Goal: Check status: Check status

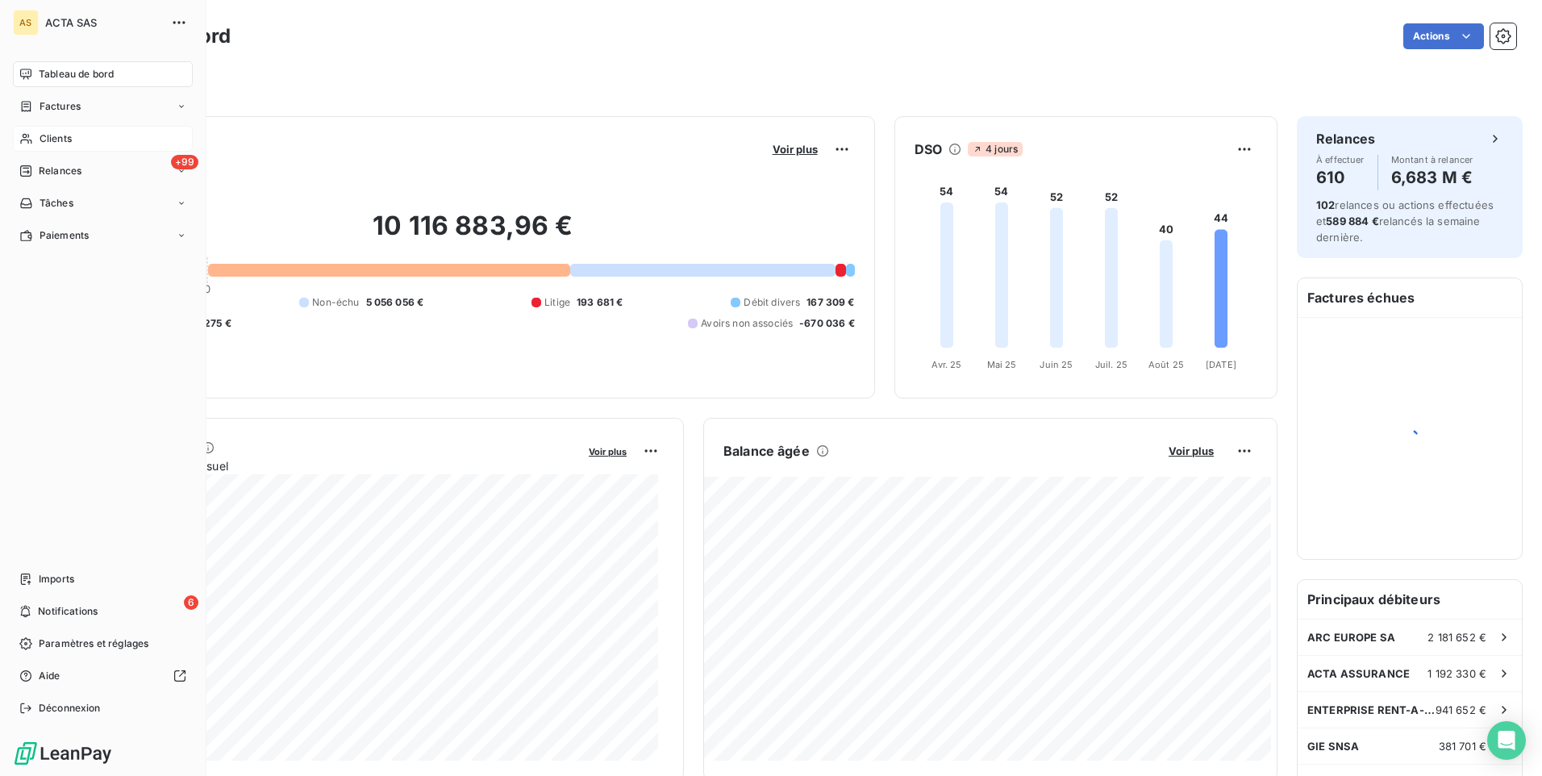
click at [32, 136] on icon at bounding box center [26, 138] width 14 height 13
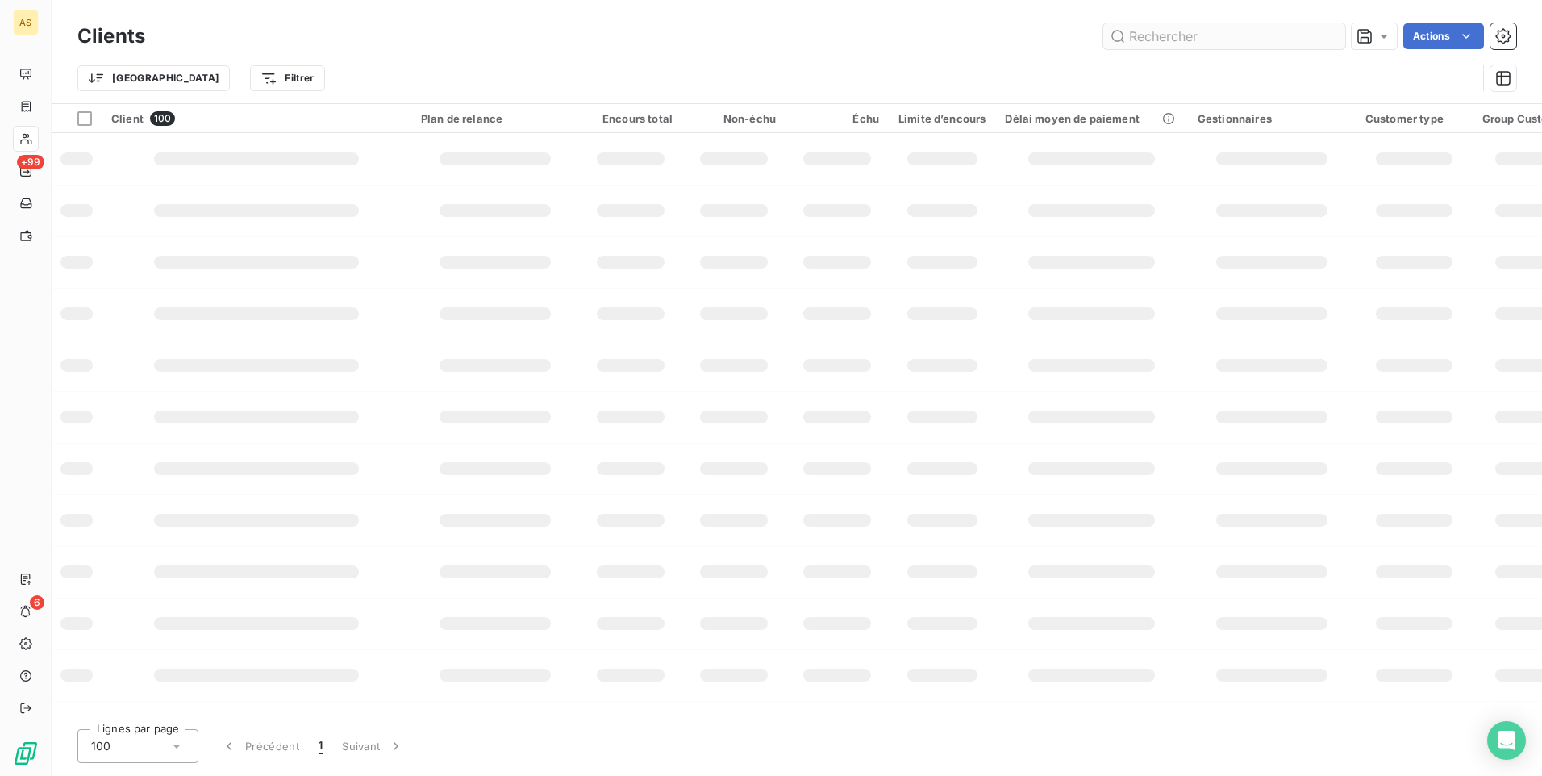
click at [1232, 34] on input "text" at bounding box center [1225, 36] width 242 height 26
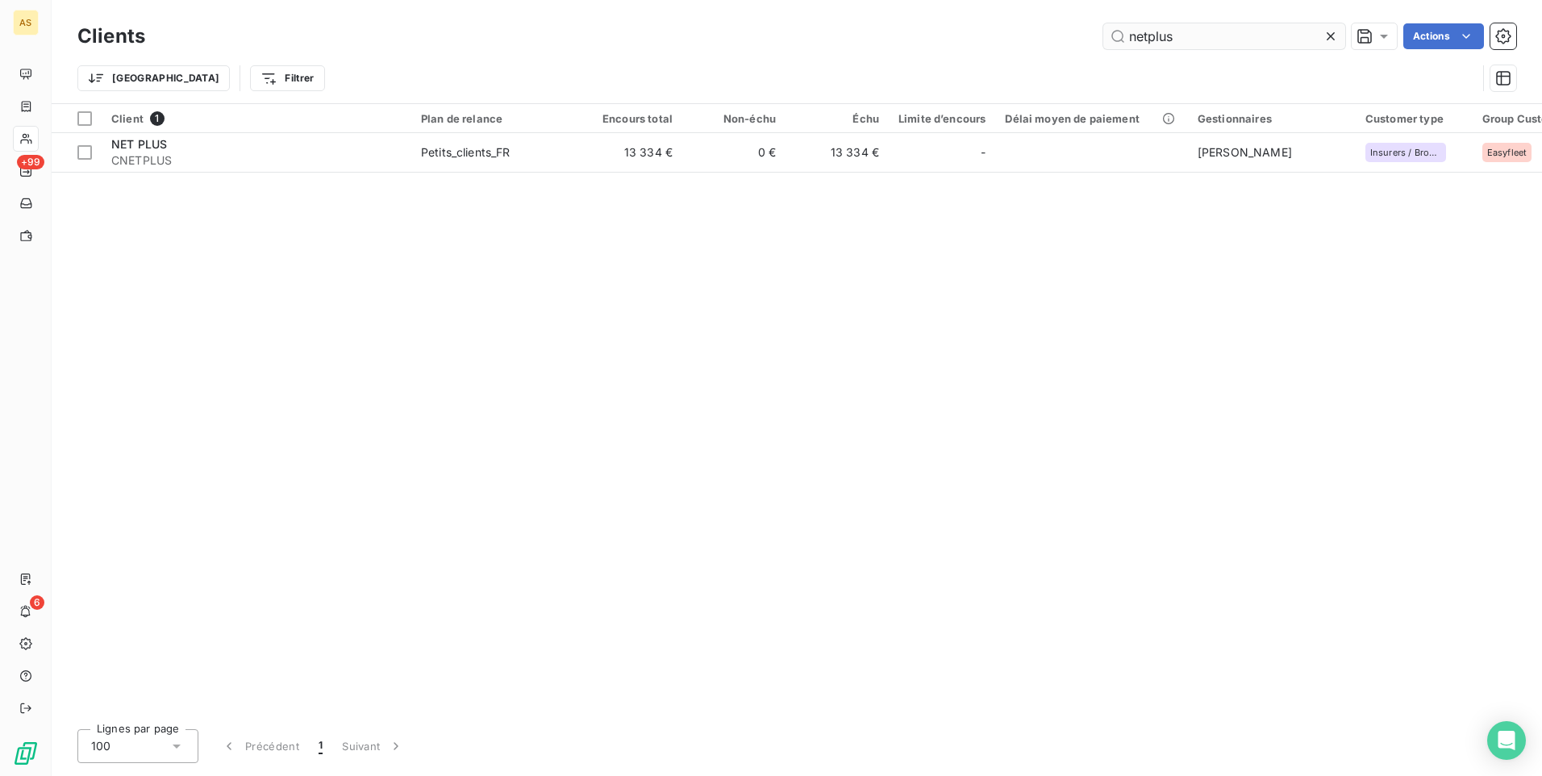
type input "netplus"
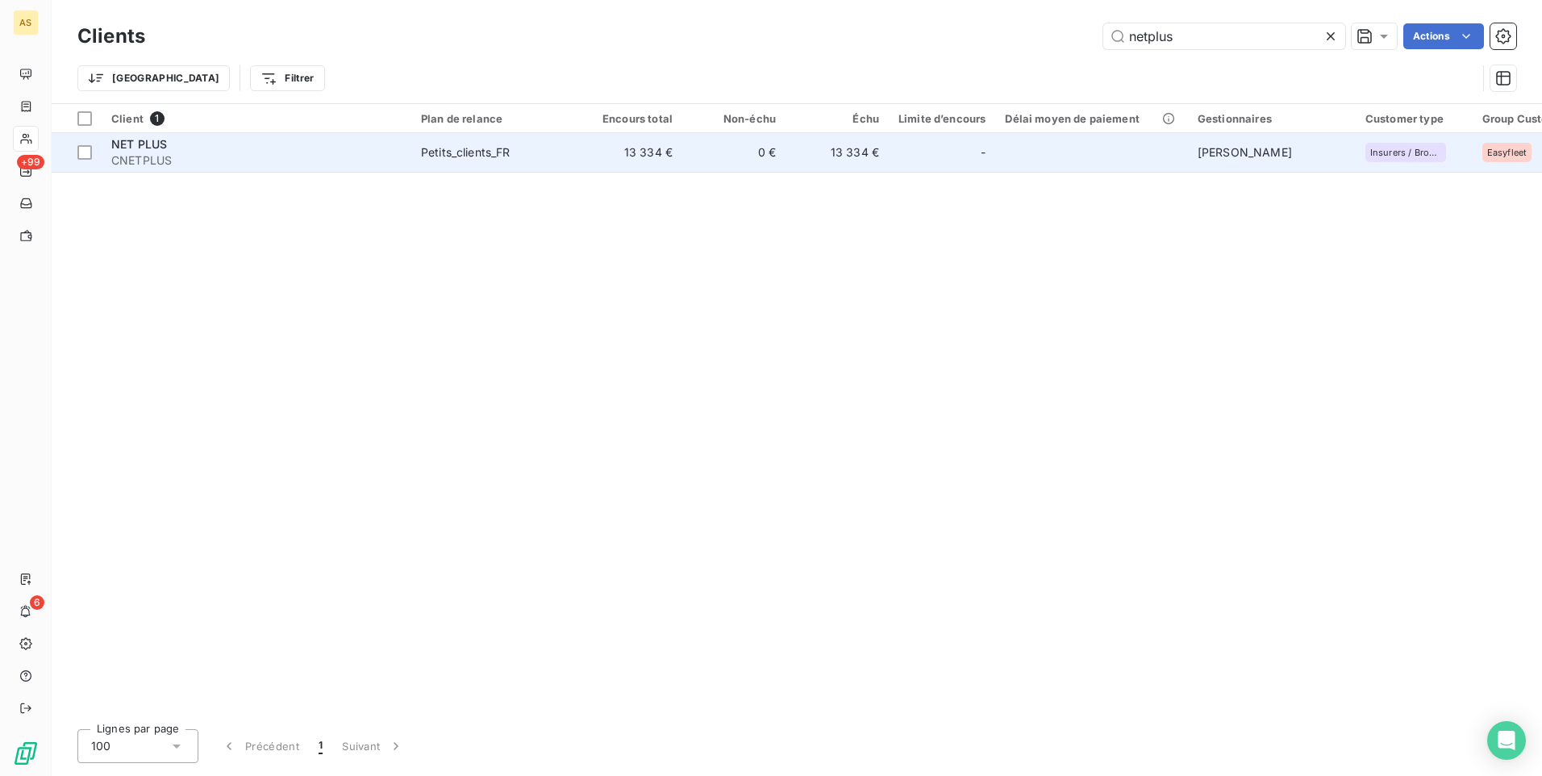
click at [439, 156] on div "Petits_clients_FR" at bounding box center [466, 152] width 90 height 16
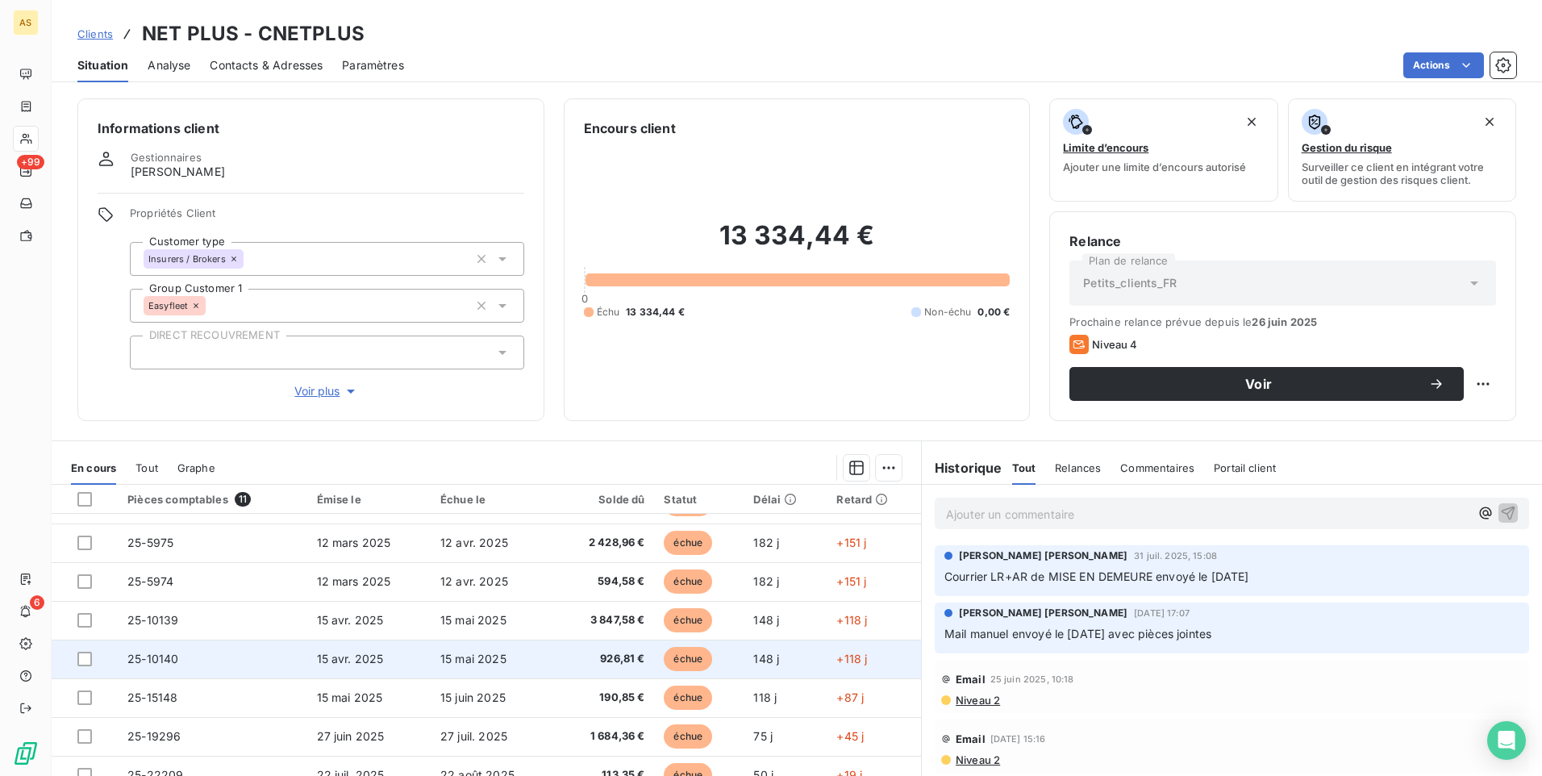
scroll to position [68, 0]
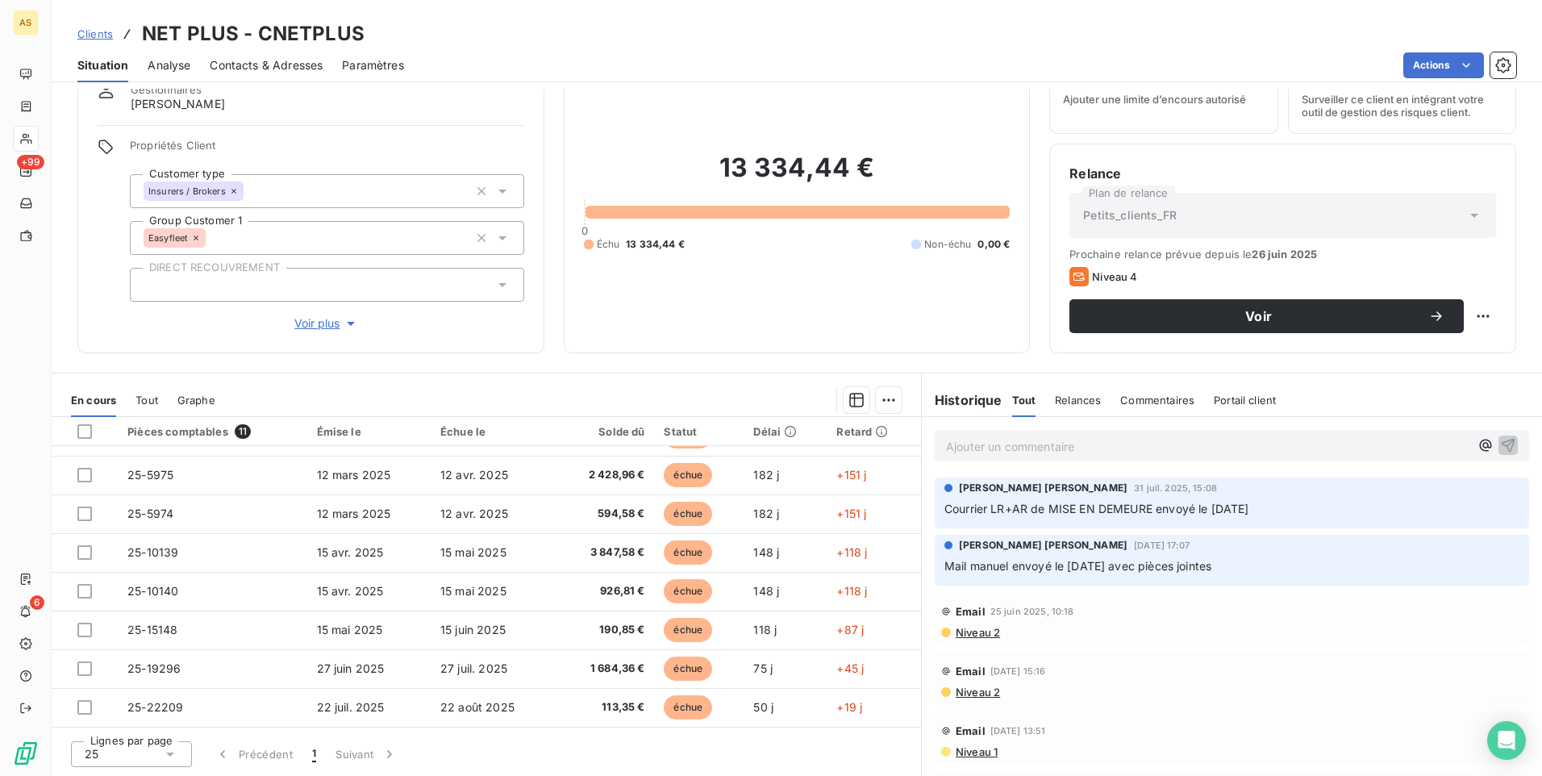
click at [632, 758] on div "Lignes par page 25 Précédent 1 Suivant" at bounding box center [487, 752] width 870 height 48
click at [739, 760] on div "Lignes par page 25 Précédent 1 Suivant" at bounding box center [487, 752] width 870 height 48
click at [787, 751] on div "Lignes par page 25 Précédent 1 Suivant" at bounding box center [487, 752] width 870 height 48
click at [601, 742] on div "Lignes par page 25 Précédent 1 Suivant" at bounding box center [487, 752] width 870 height 48
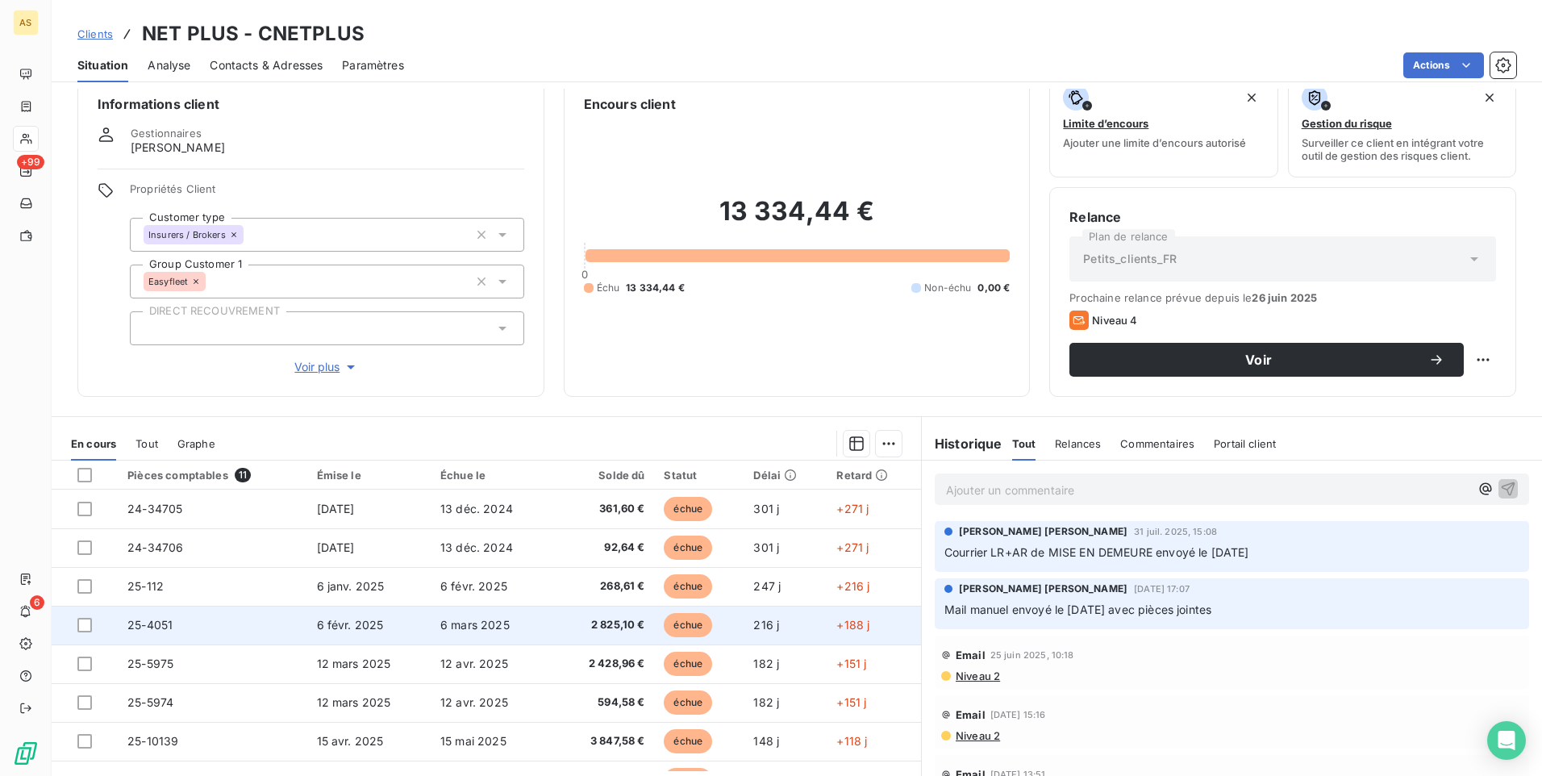
scroll to position [0, 0]
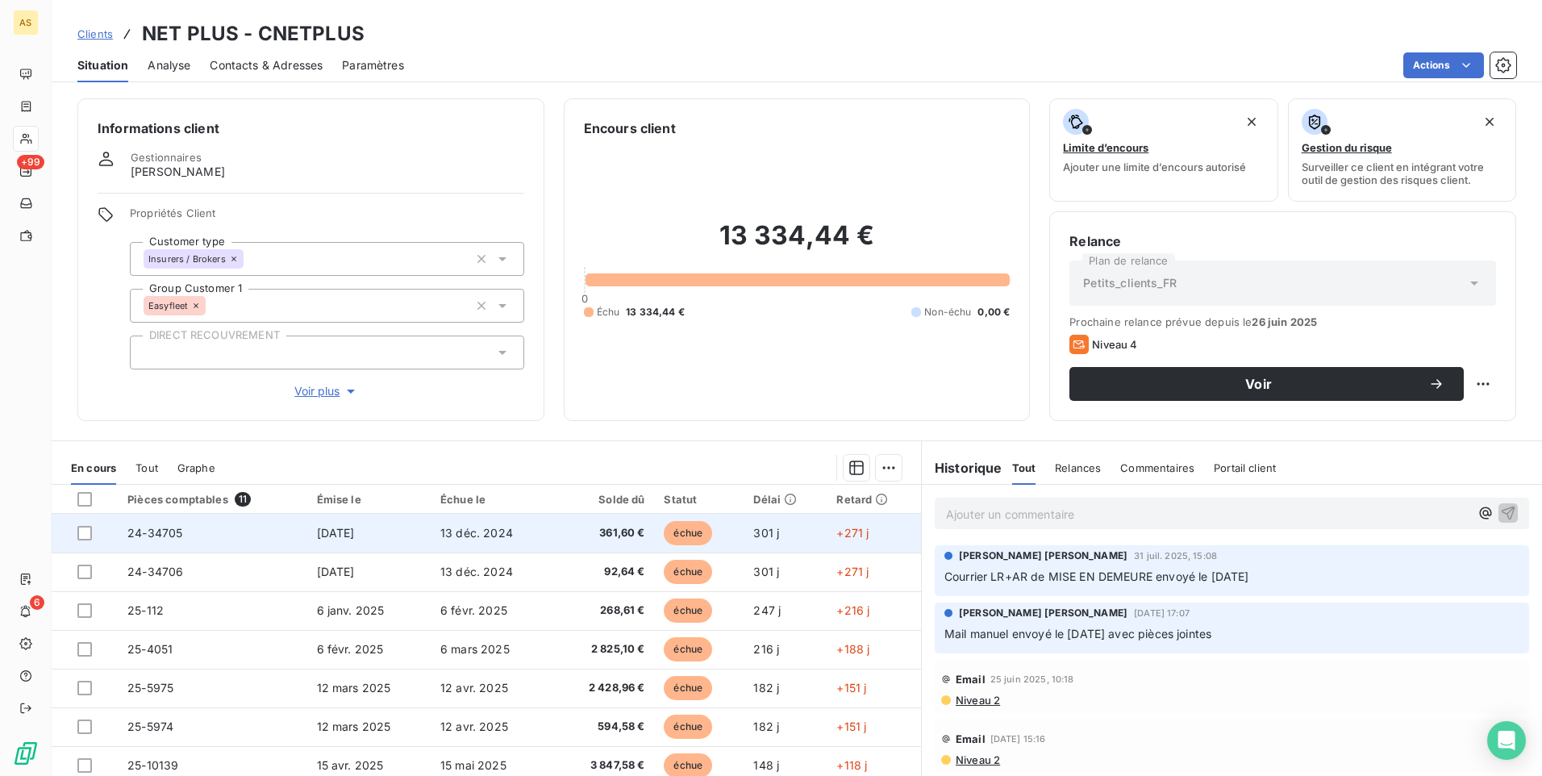
click at [205, 540] on td "24-34705" at bounding box center [212, 533] width 189 height 39
